Goal: Find specific page/section: Find specific page/section

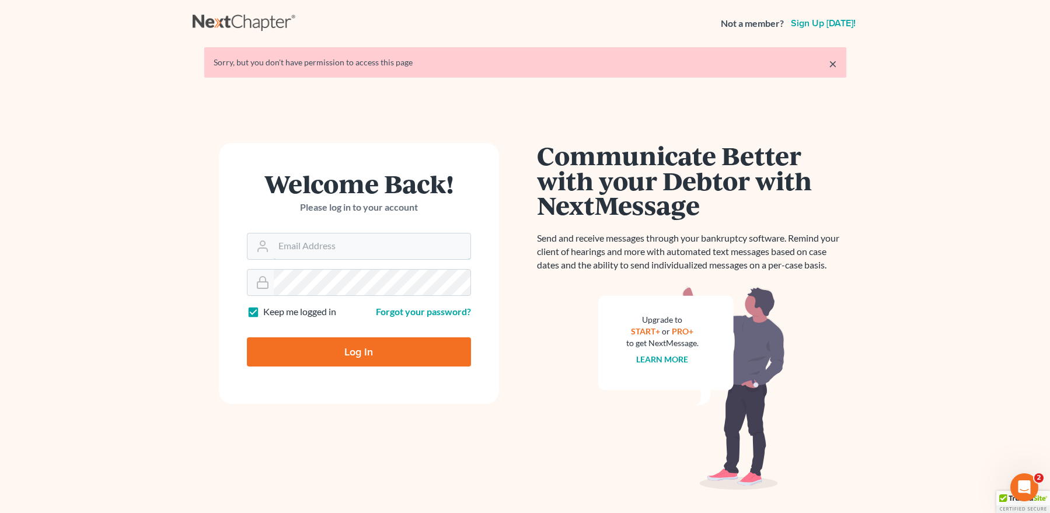
type input "mpaulberkenlaw@gmail.com"
click at [371, 347] on input "Log In" at bounding box center [359, 351] width 224 height 29
type input "Thinking..."
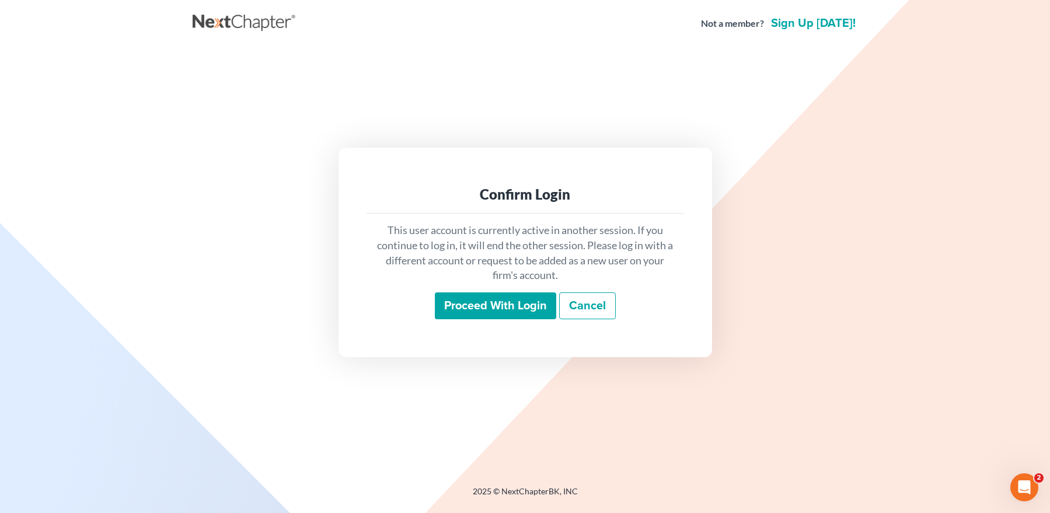
click at [459, 298] on input "Proceed with login" at bounding box center [495, 305] width 121 height 27
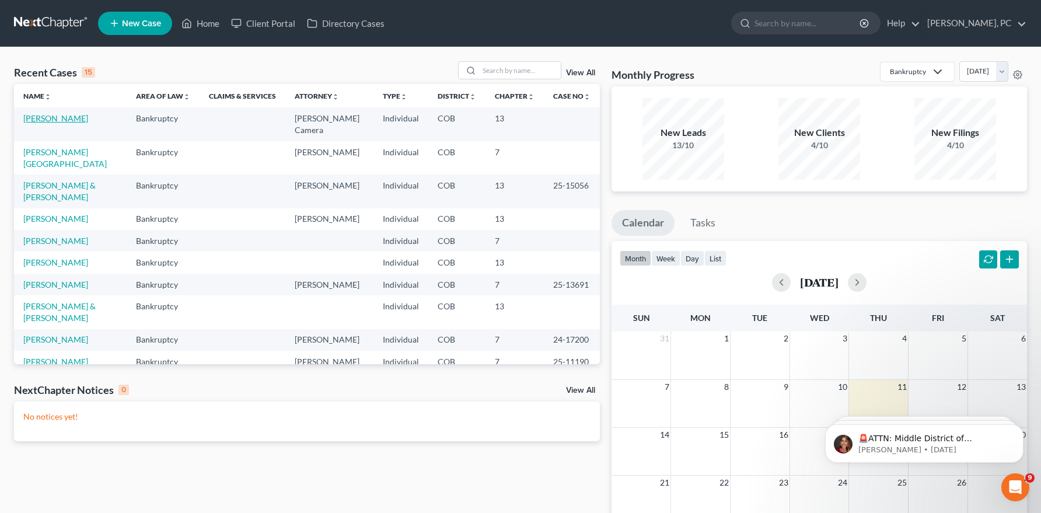
click at [72, 114] on link "Duncan, Robert" at bounding box center [55, 118] width 65 height 10
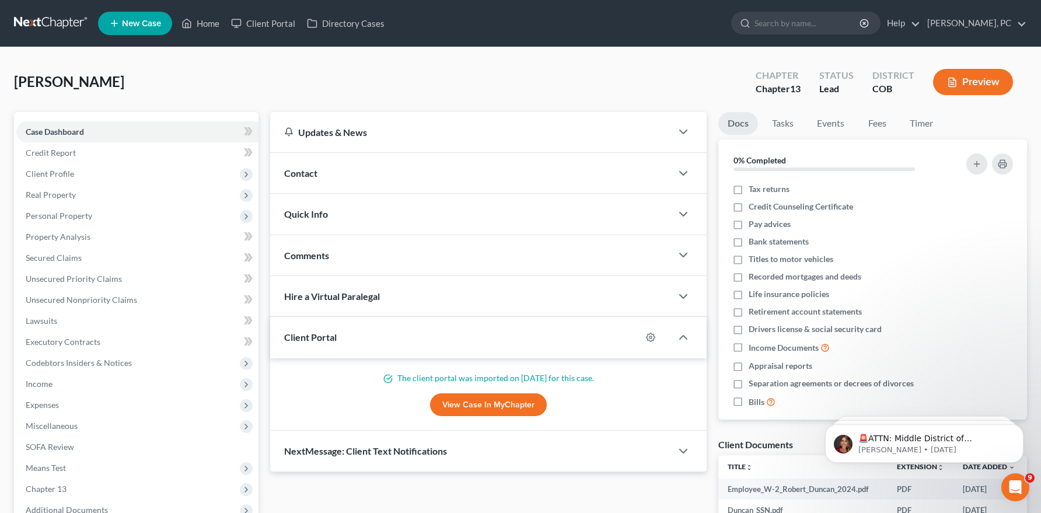
click at [461, 404] on link "View Case in MyChapter" at bounding box center [488, 404] width 117 height 23
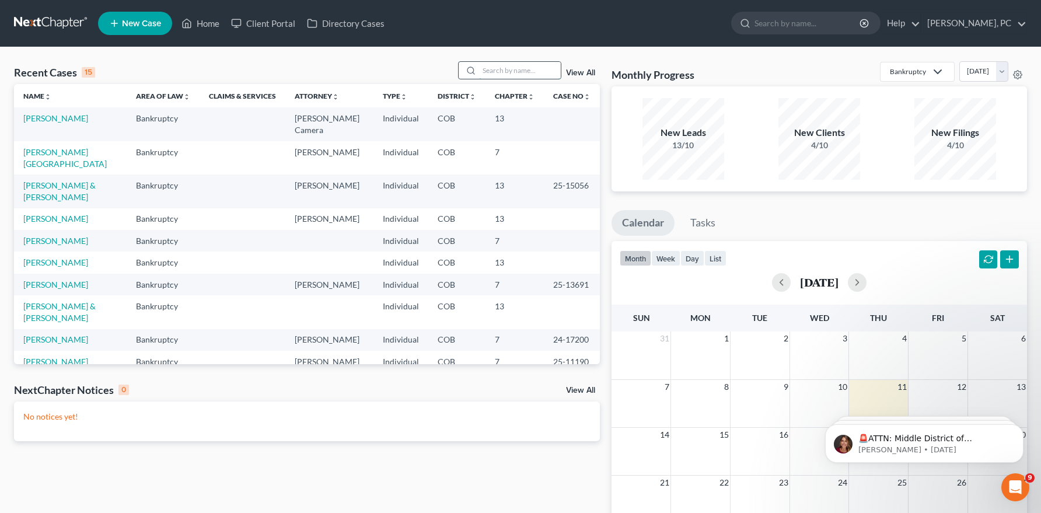
click at [494, 69] on input "search" at bounding box center [520, 70] width 82 height 17
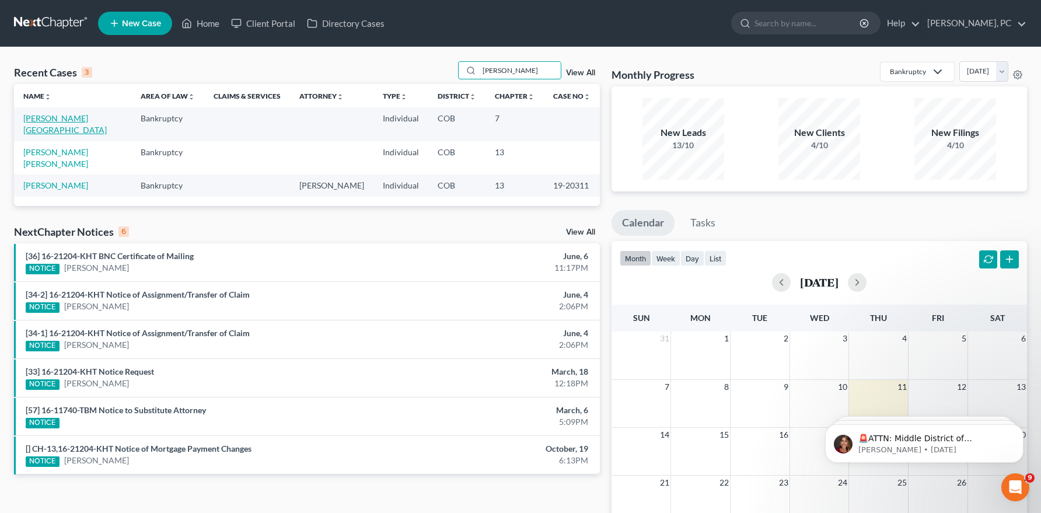
type input "hoover"
click at [54, 113] on link "Hoover, Shelby" at bounding box center [64, 124] width 83 height 22
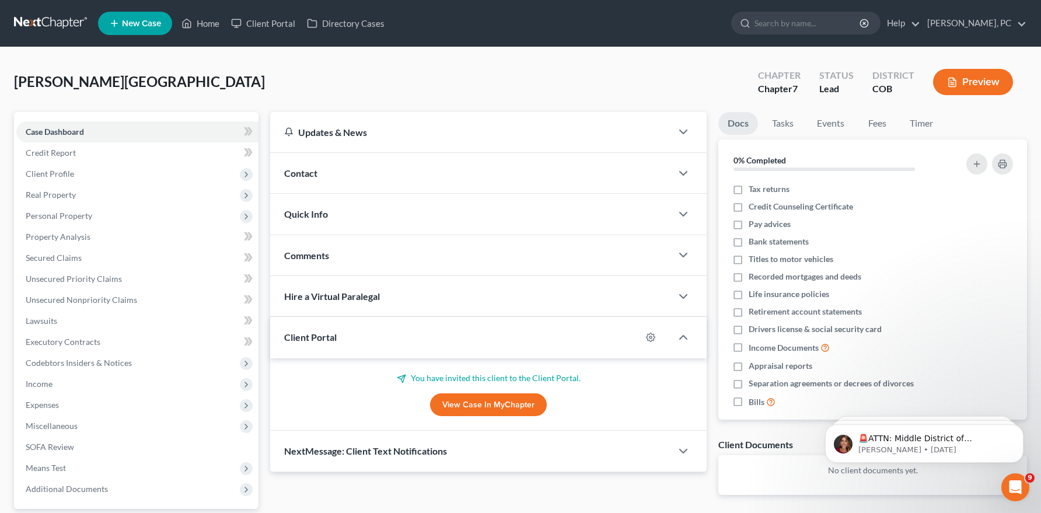
click at [476, 400] on link "View Case in MyChapter" at bounding box center [488, 404] width 117 height 23
